Goal: Communication & Community: Ask a question

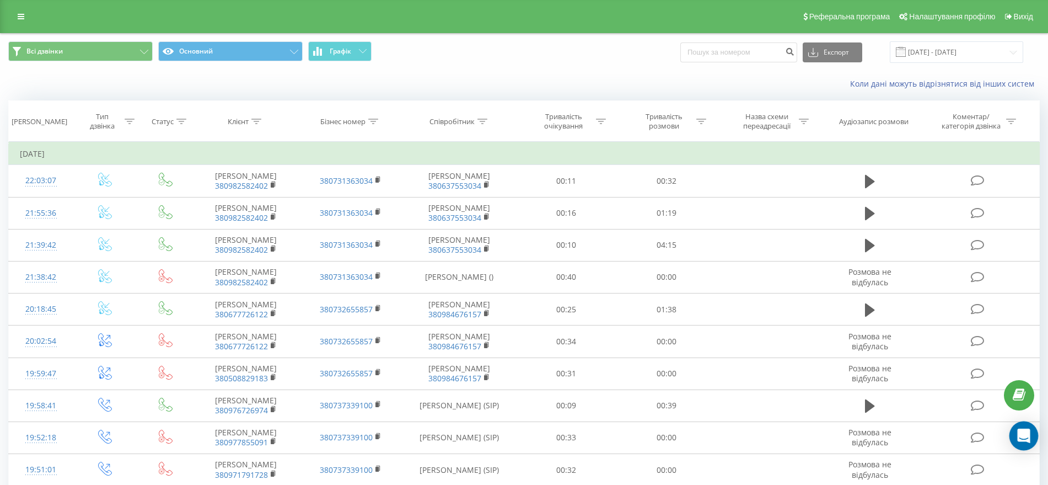
click at [1016, 432] on div "Open Intercom Messenger" at bounding box center [1024, 435] width 29 height 29
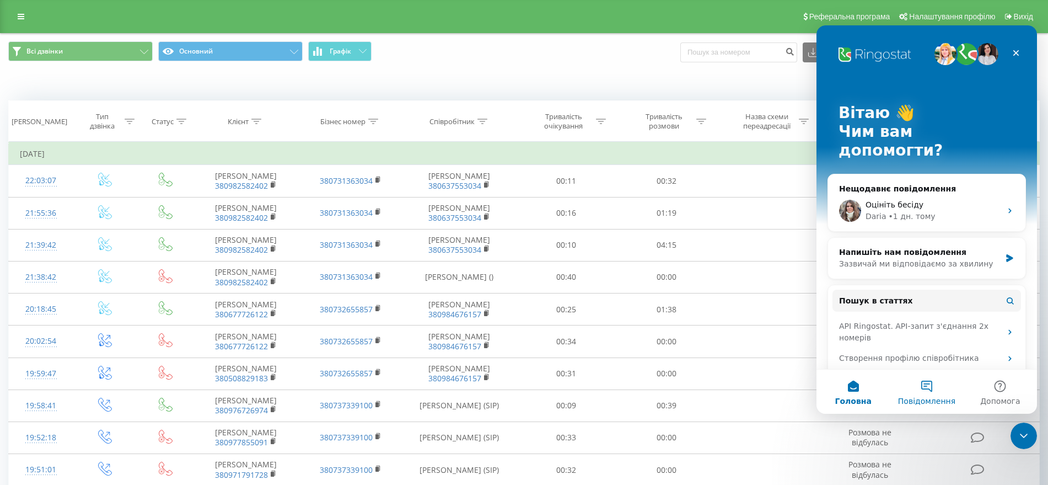
click at [923, 400] on span "Повідомлення" at bounding box center [926, 401] width 57 height 8
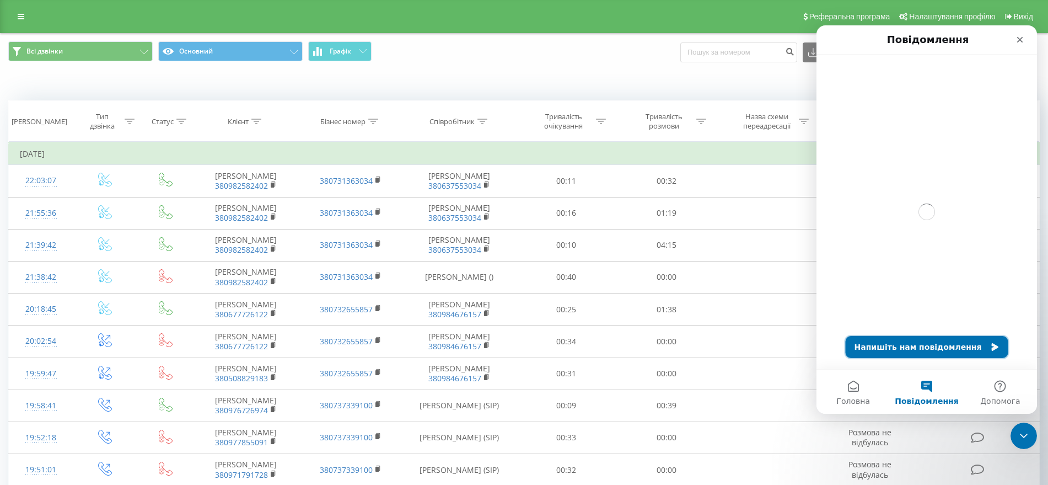
click at [893, 357] on button "Напишіть нам повідомлення" at bounding box center [927, 347] width 163 height 22
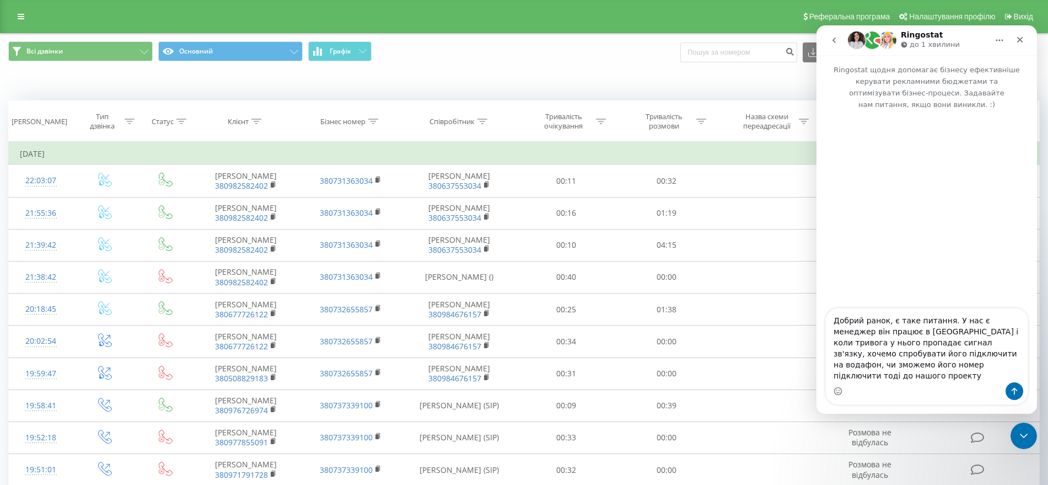
type textarea "Добрий ранок, є таке питання. У нас є менеджер він працює в [GEOGRAPHIC_DATA] і…"
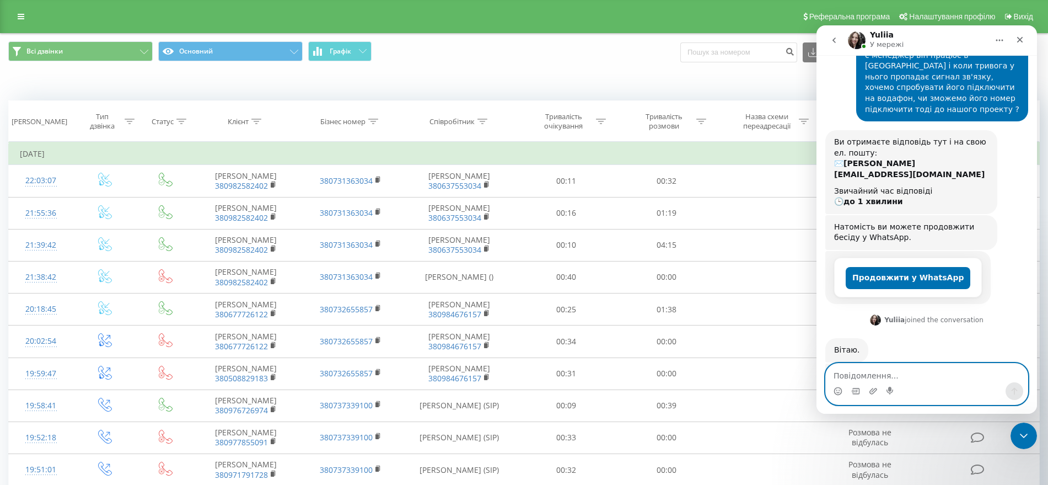
scroll to position [149, 0]
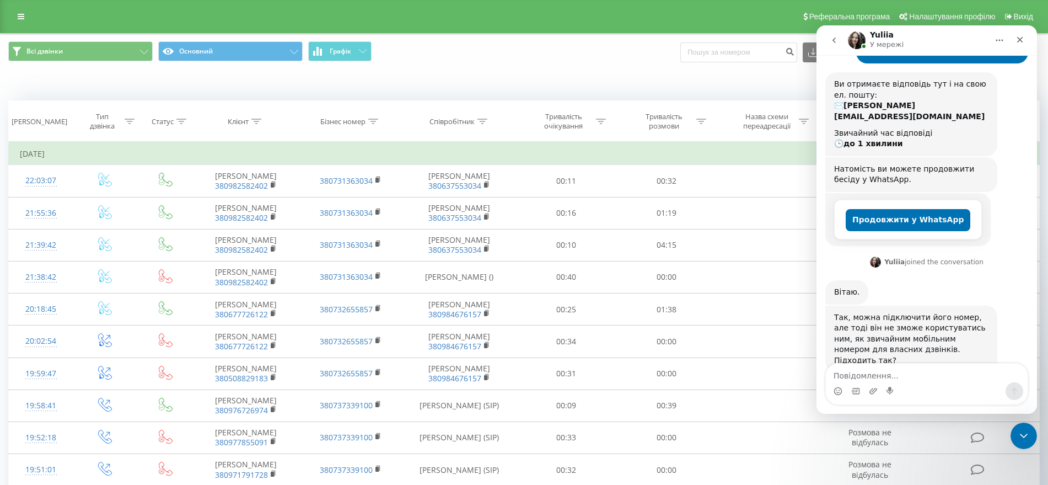
click at [971, 383] on div "Месенджер Intercom" at bounding box center [927, 391] width 202 height 18
click at [972, 383] on div "Месенджер Intercom" at bounding box center [927, 391] width 202 height 18
click at [970, 373] on textarea "Повідомлення..." at bounding box center [927, 372] width 202 height 19
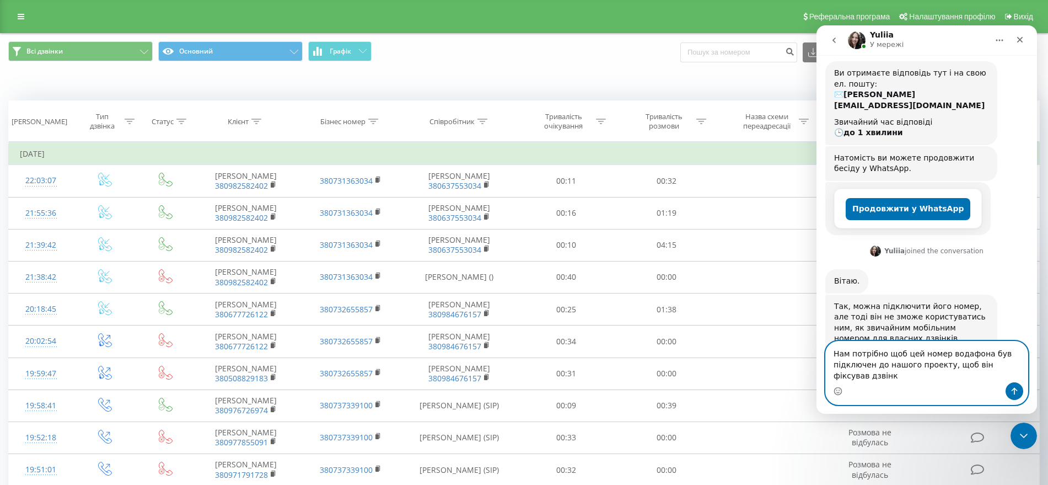
scroll to position [171, 0]
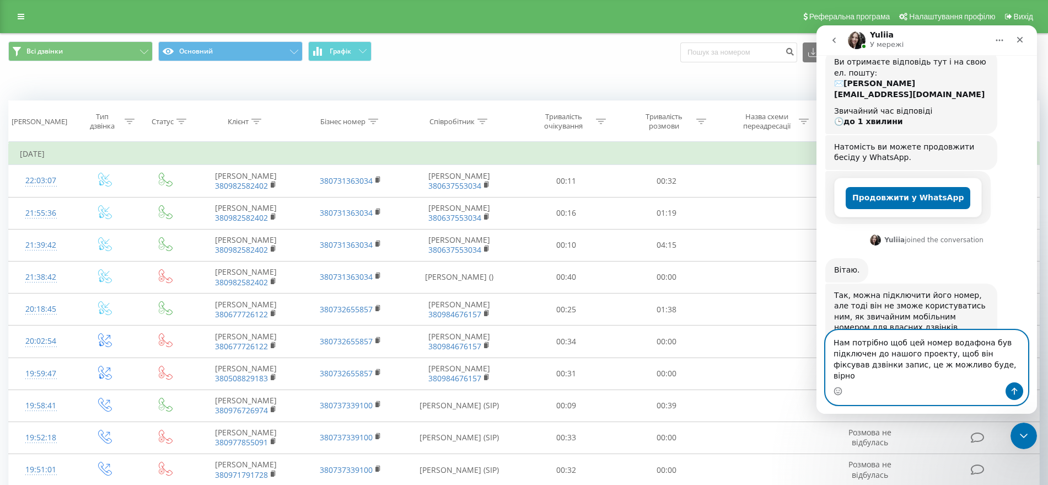
type textarea "Нам потрібно щоб цей номер водафона був підключен до нашого проекту, щоб він фі…"
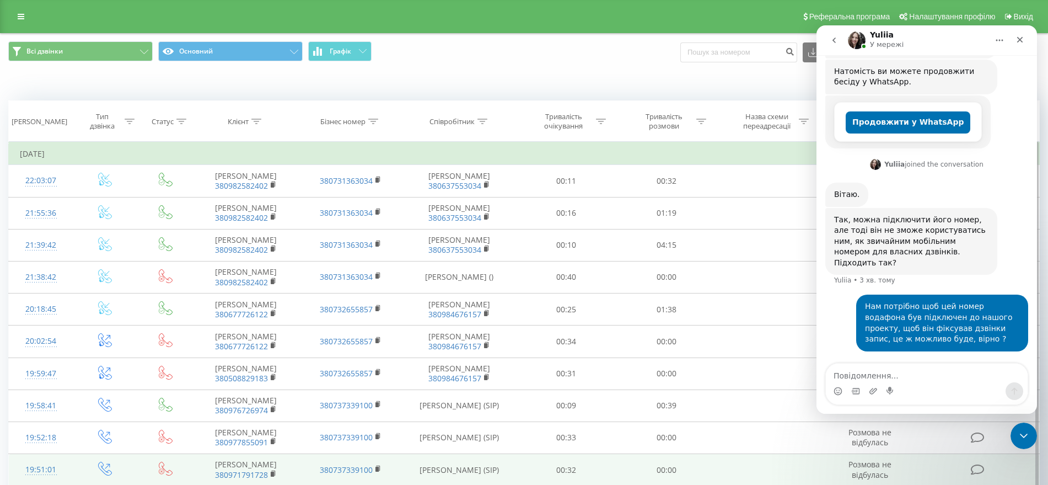
scroll to position [214, 0]
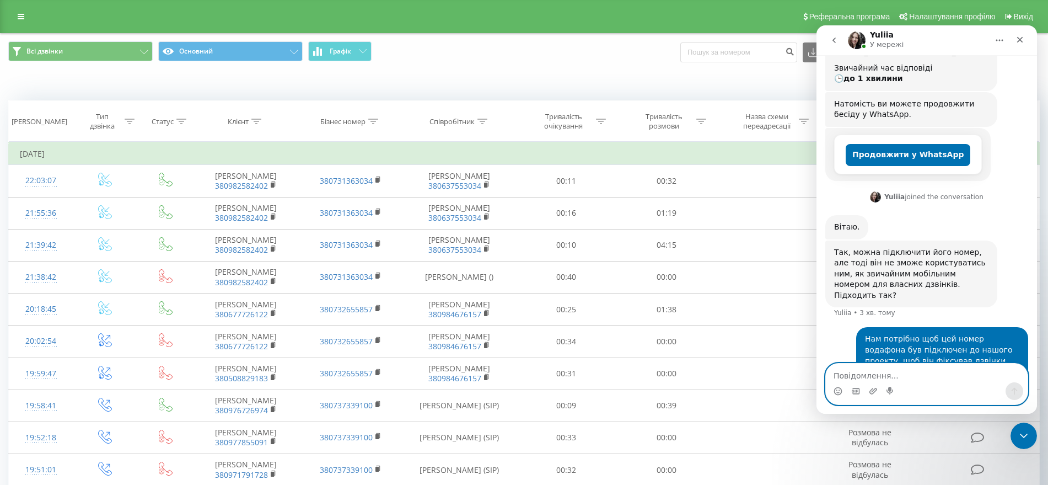
click at [853, 372] on textarea "Повідомлення..." at bounding box center [927, 372] width 202 height 19
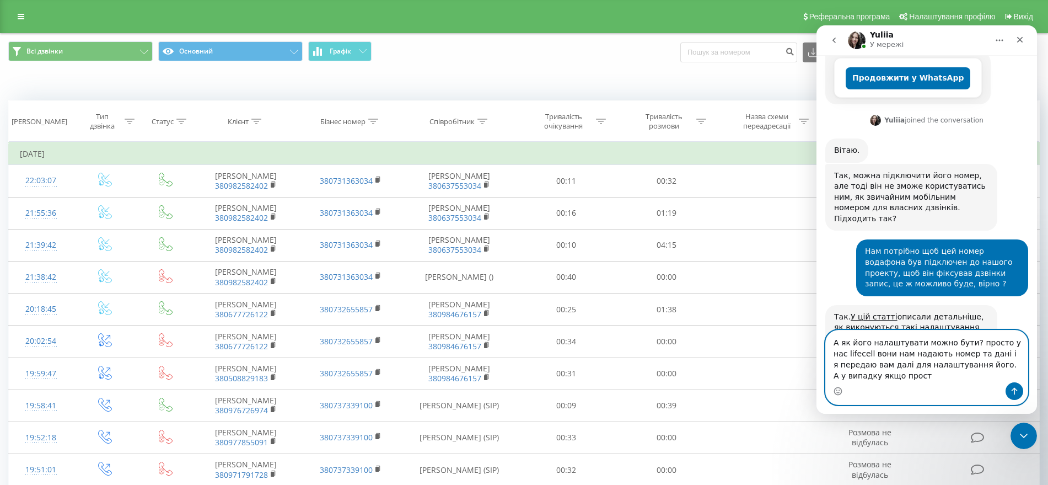
scroll to position [302, 0]
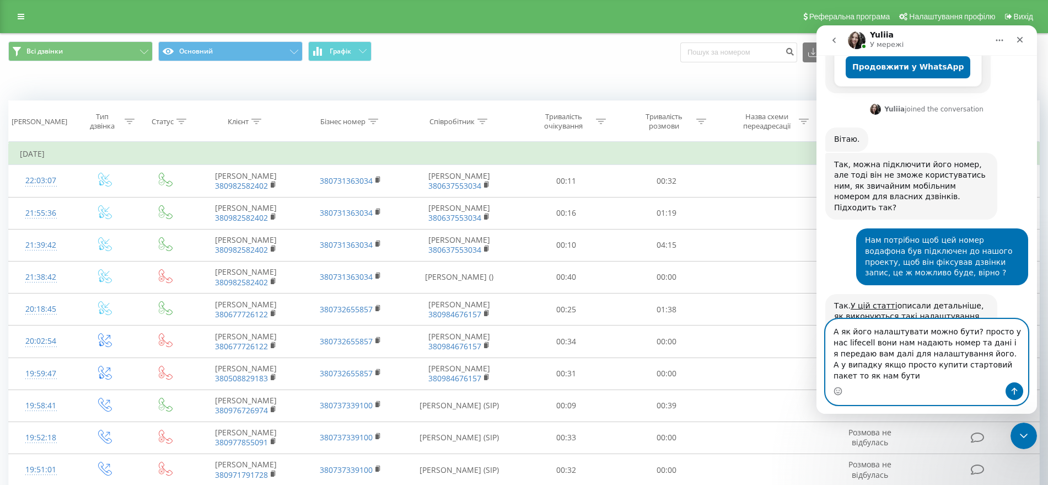
type textarea "А як його налаштувати можно бути? просто у нас lifecell вони нам надають номер …"
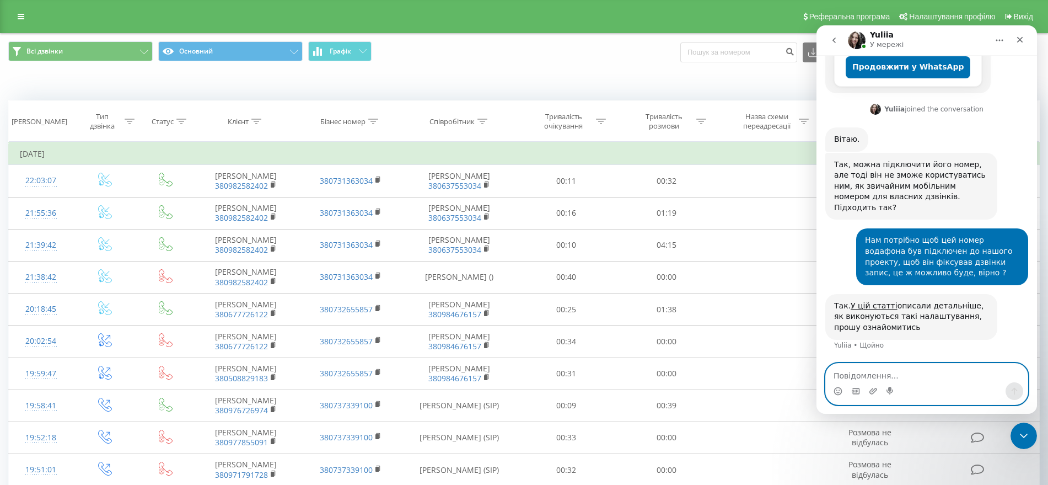
scroll to position [355, 0]
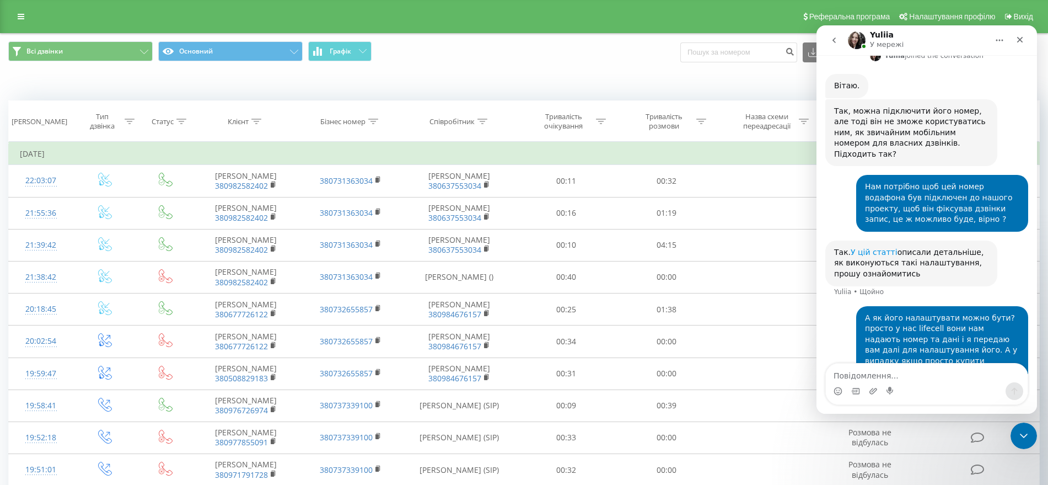
click at [872, 248] on link "У цій статті" at bounding box center [874, 252] width 47 height 9
click at [863, 382] on div "Месенджер Intercom" at bounding box center [927, 391] width 202 height 18
click at [865, 377] on textarea "Повідомлення..." at bounding box center [927, 372] width 202 height 19
type textarea "А зрозумів, дякую, почитаю"
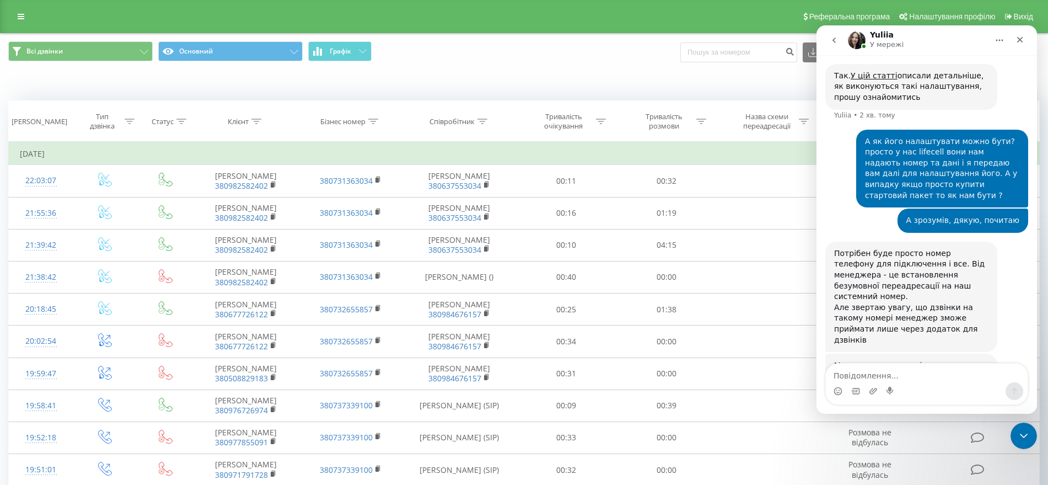
scroll to position [525, 0]
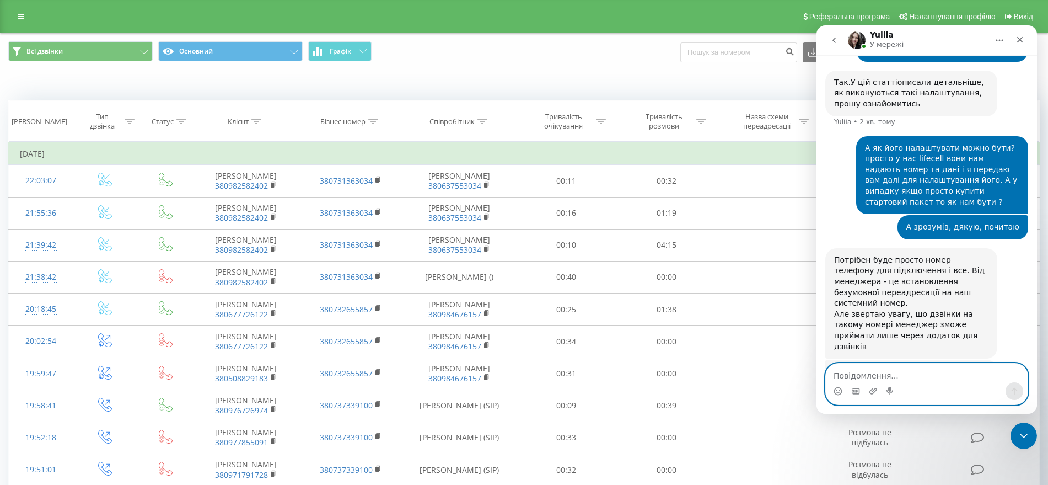
click at [890, 373] on textarea "Повідомлення..." at bounding box center [927, 372] width 202 height 19
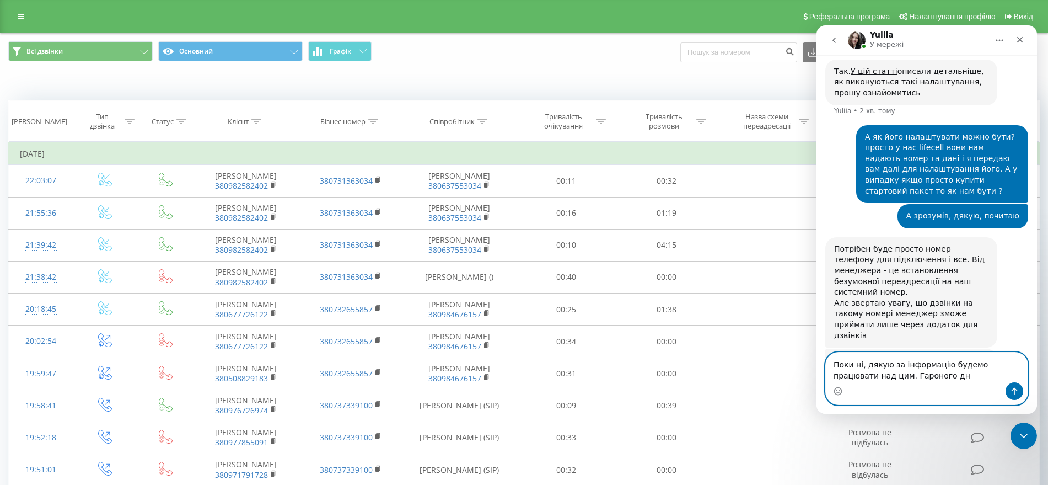
type textarea "Поки ні, дякую за інформацію будемо працювати над цим. Гароного дня"
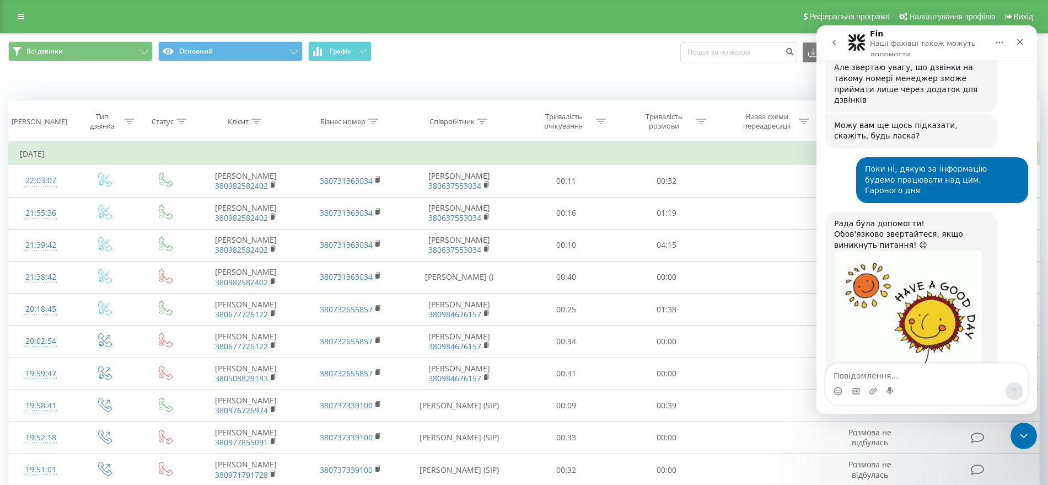
scroll to position [875, 0]
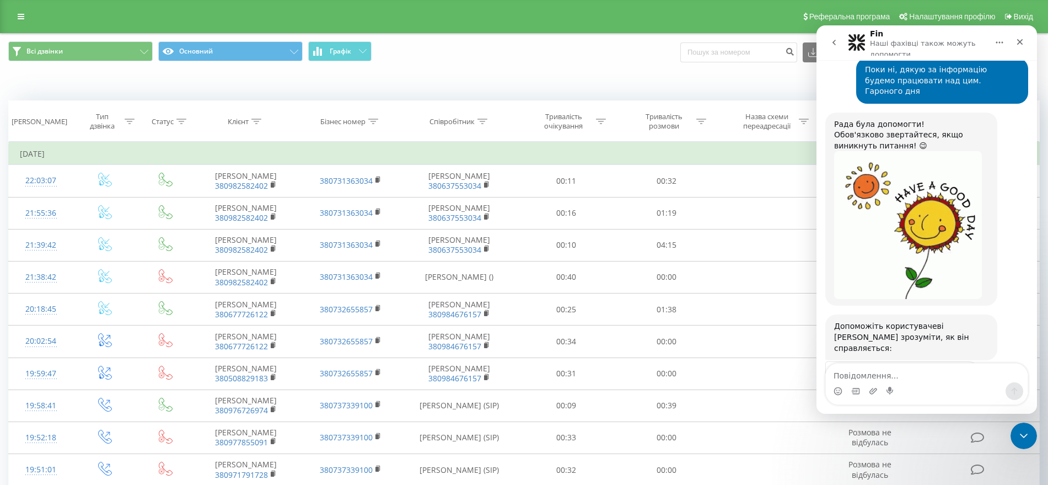
click at [840, 38] on button "go back" at bounding box center [834, 42] width 21 height 21
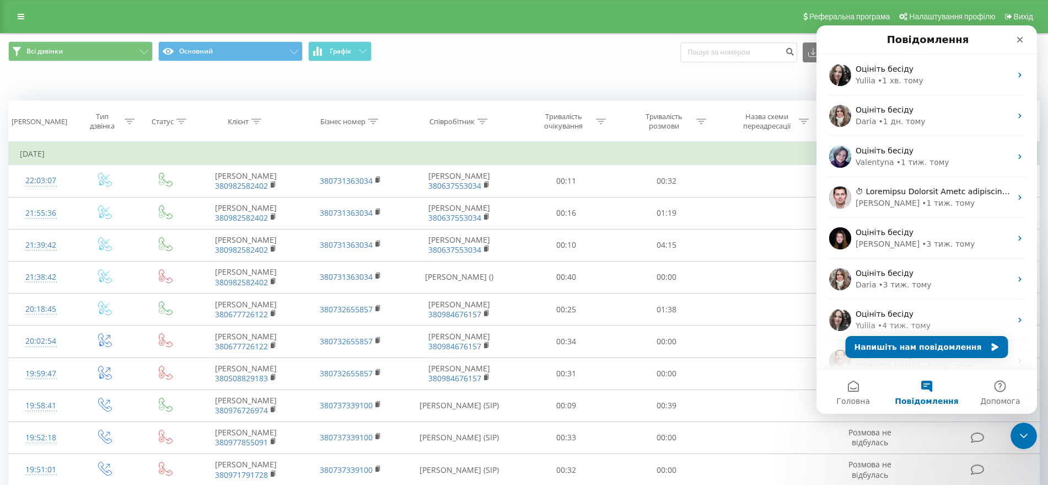
scroll to position [0, 0]
